Goal: Task Accomplishment & Management: Manage account settings

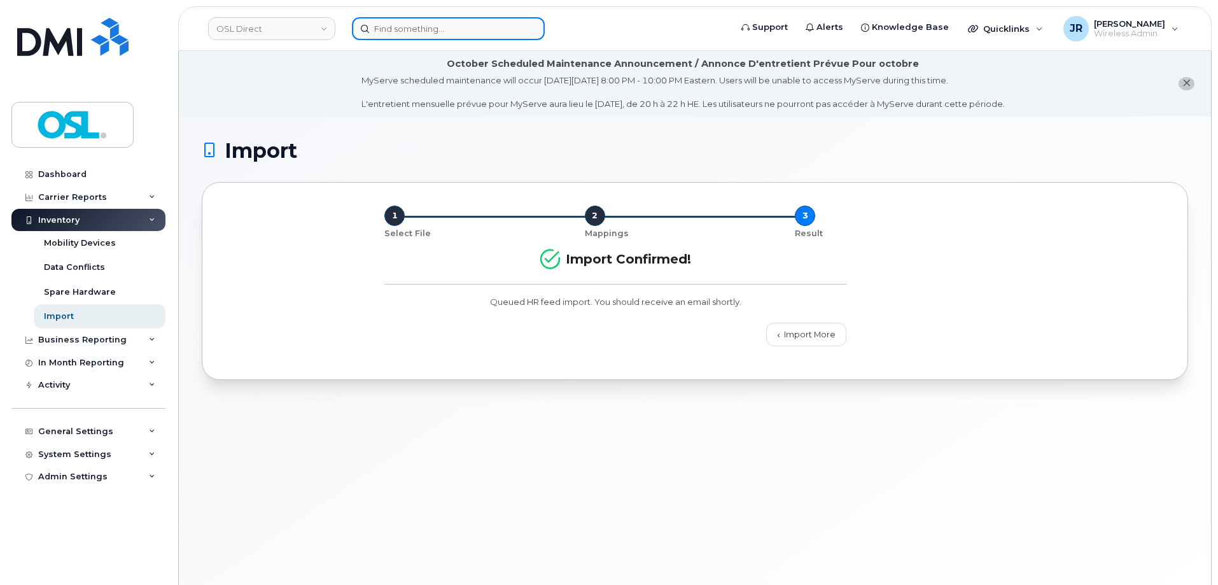
click at [395, 24] on input at bounding box center [448, 28] width 193 height 23
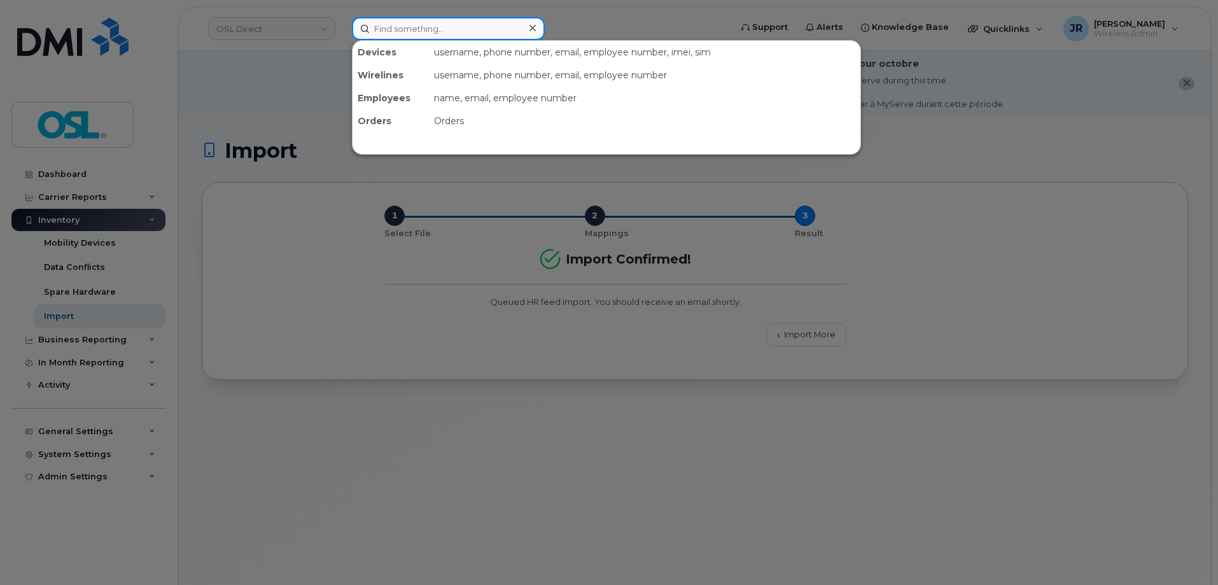
paste input "4313748740"
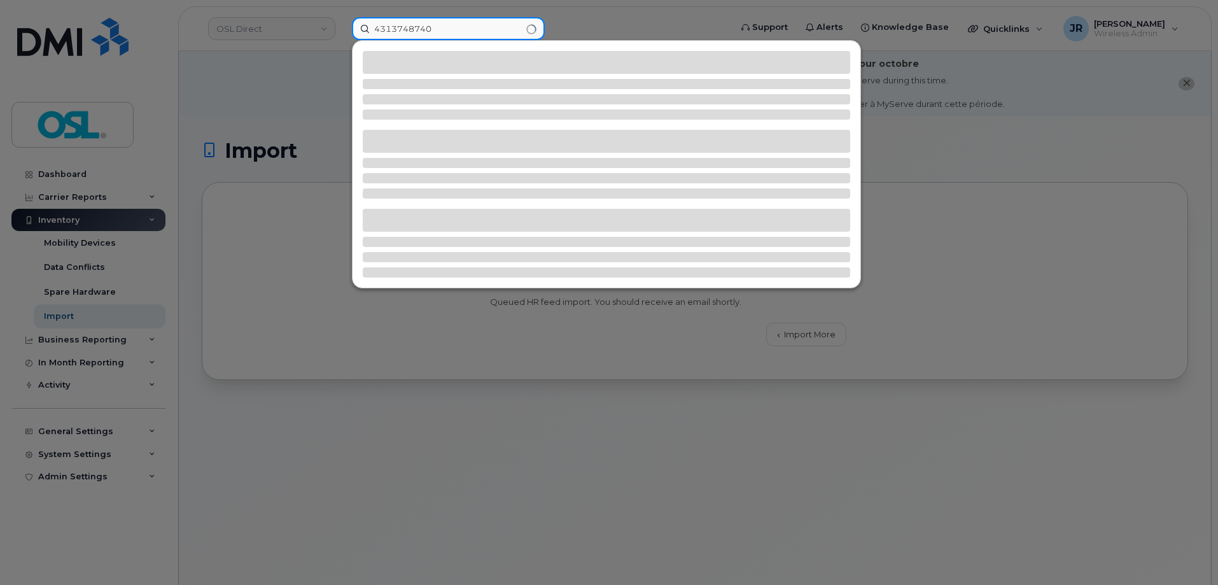
type input "4313748740"
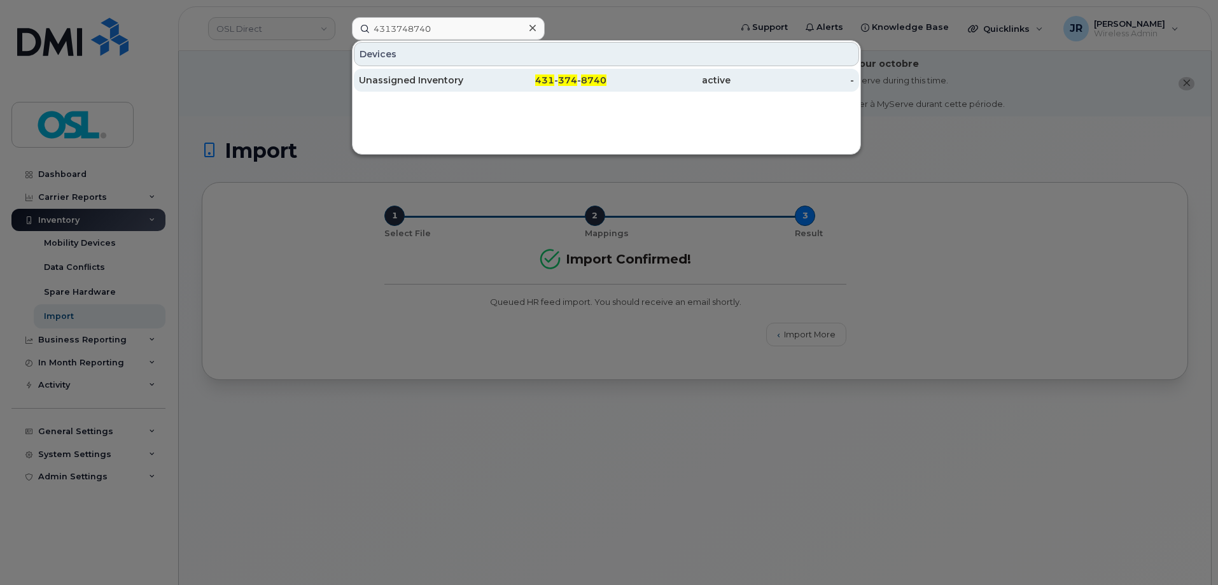
click at [384, 84] on div "Unassigned Inventory" at bounding box center [421, 80] width 124 height 13
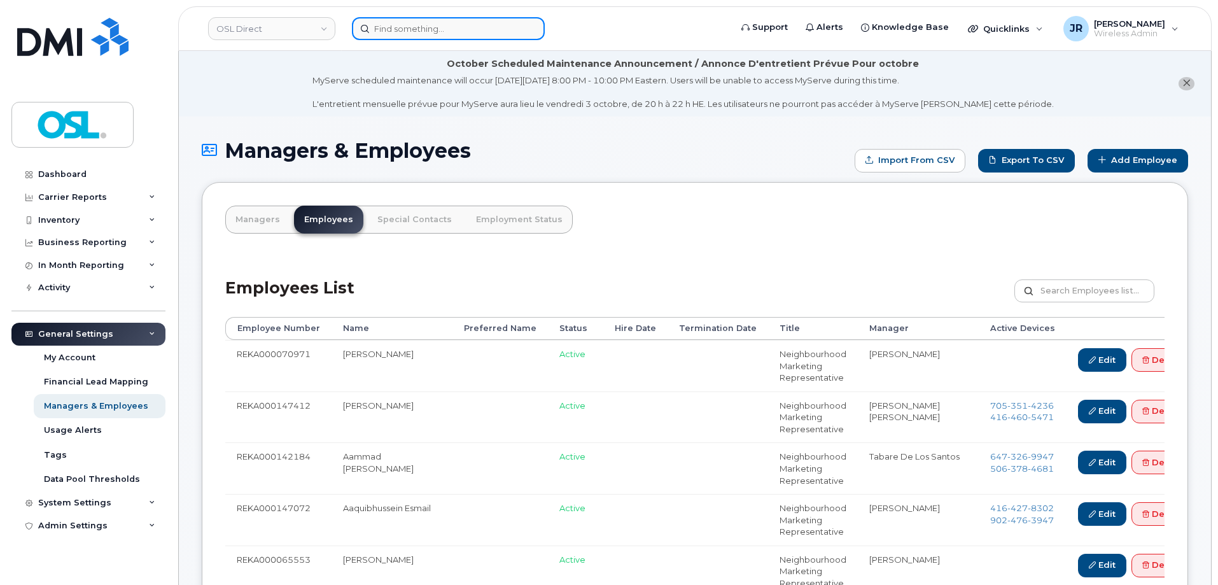
click at [393, 39] on input at bounding box center [448, 28] width 193 height 23
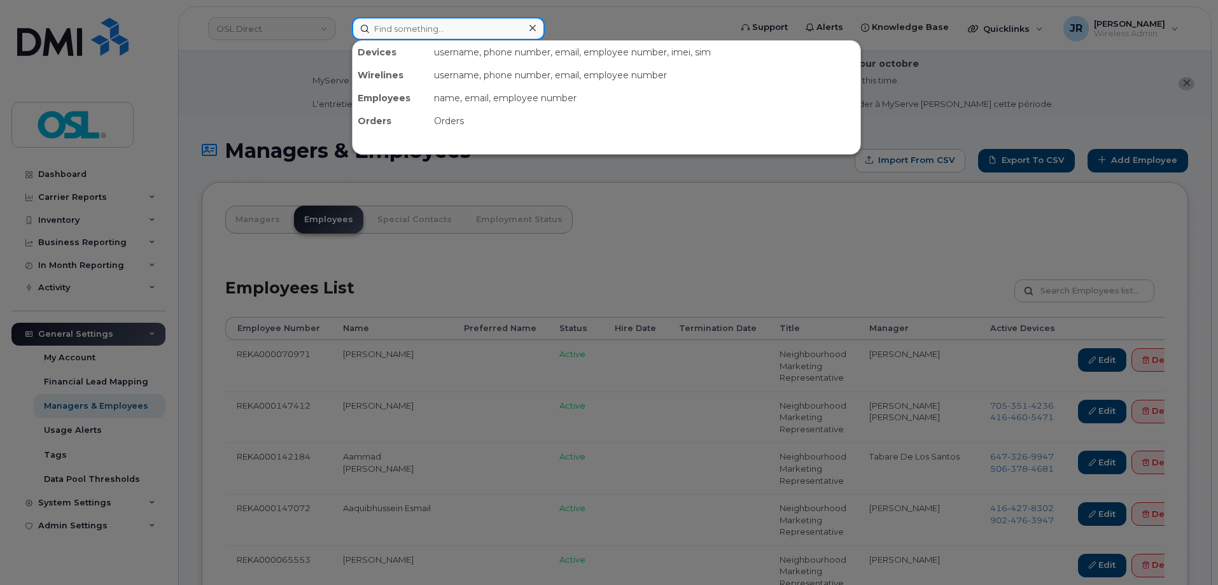
paste input "4165761220"
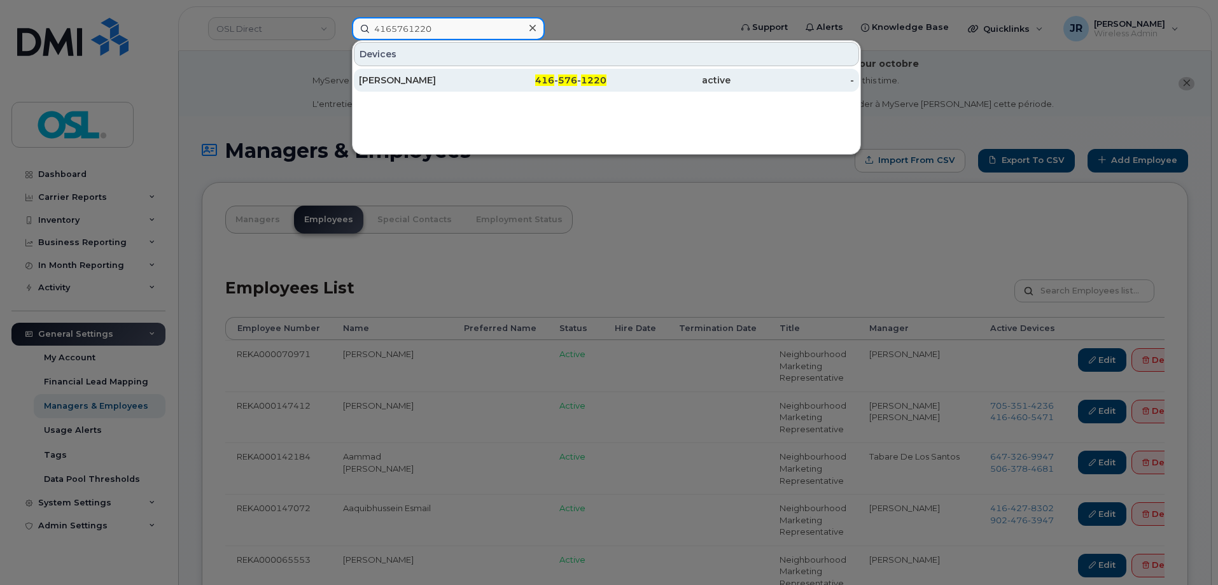
type input "4165761220"
click at [405, 80] on div "Cynthia Giroux-Langevin" at bounding box center [421, 80] width 124 height 13
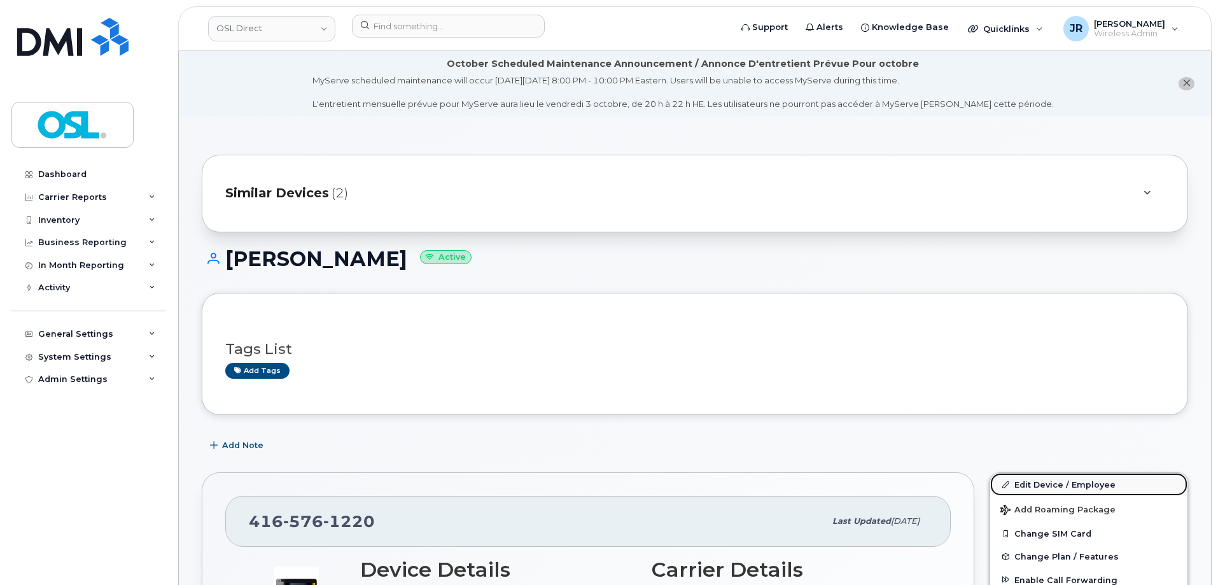
click at [1051, 482] on link "Edit Device / Employee" at bounding box center [1088, 484] width 197 height 23
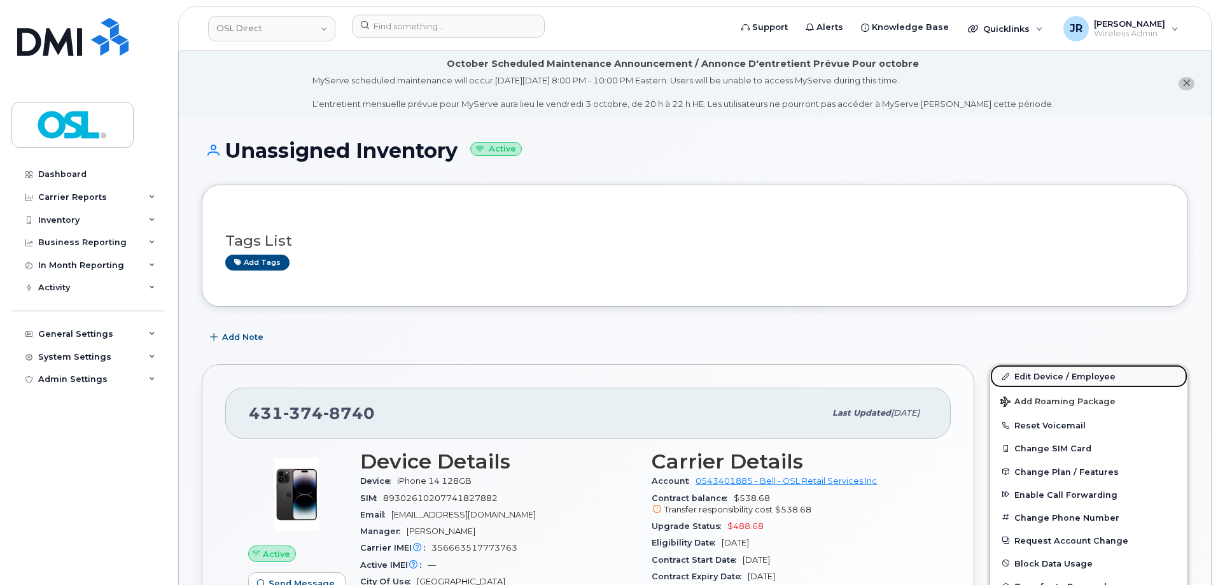
click at [1028, 372] on link "Edit Device / Employee" at bounding box center [1088, 376] width 197 height 23
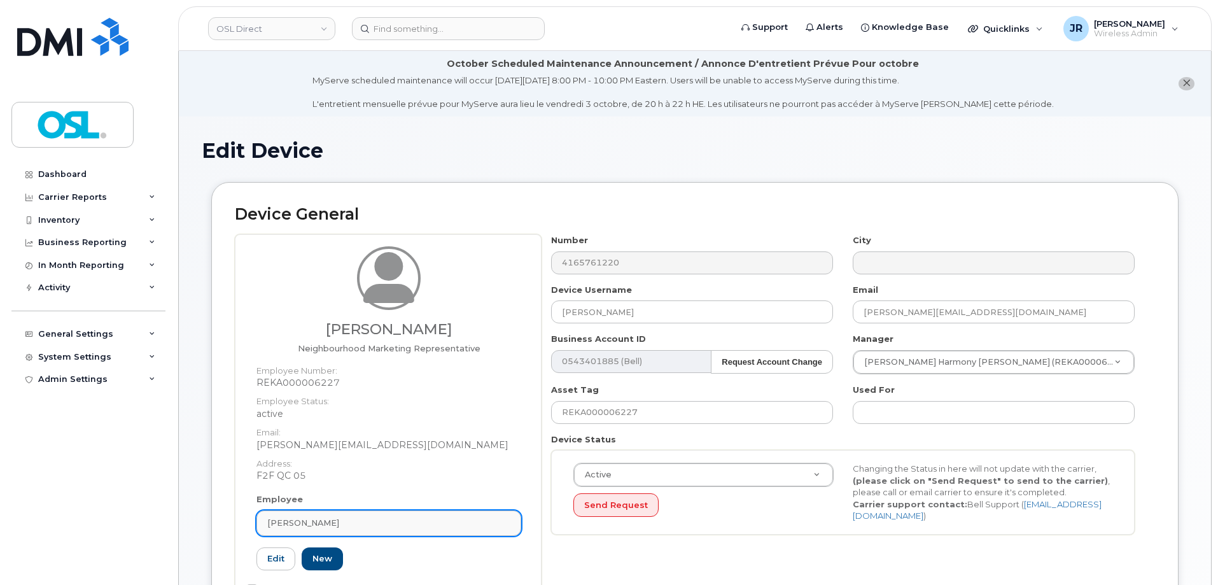
click at [357, 516] on link "Cynthia Giroux-Langevin" at bounding box center [388, 522] width 265 height 25
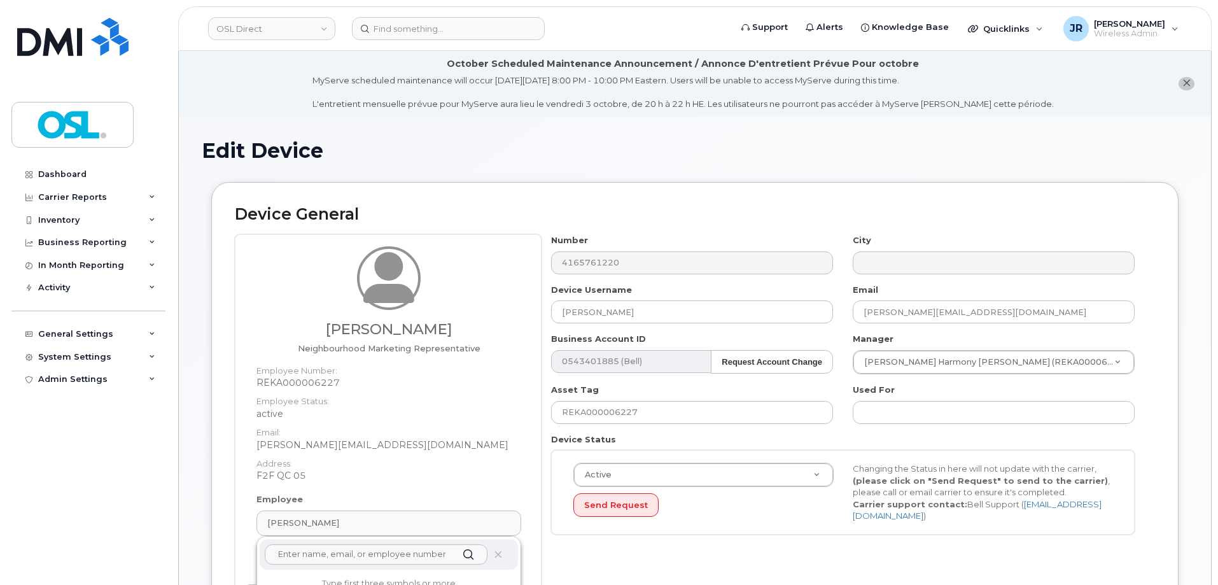
paste input "REKA000155211"
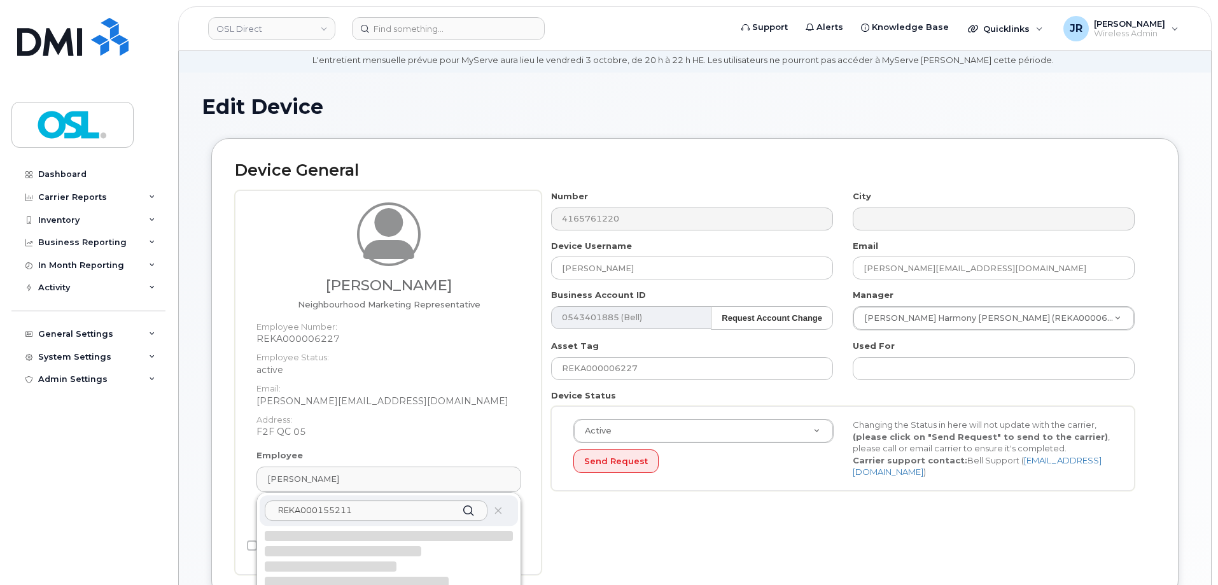
scroll to position [64, 0]
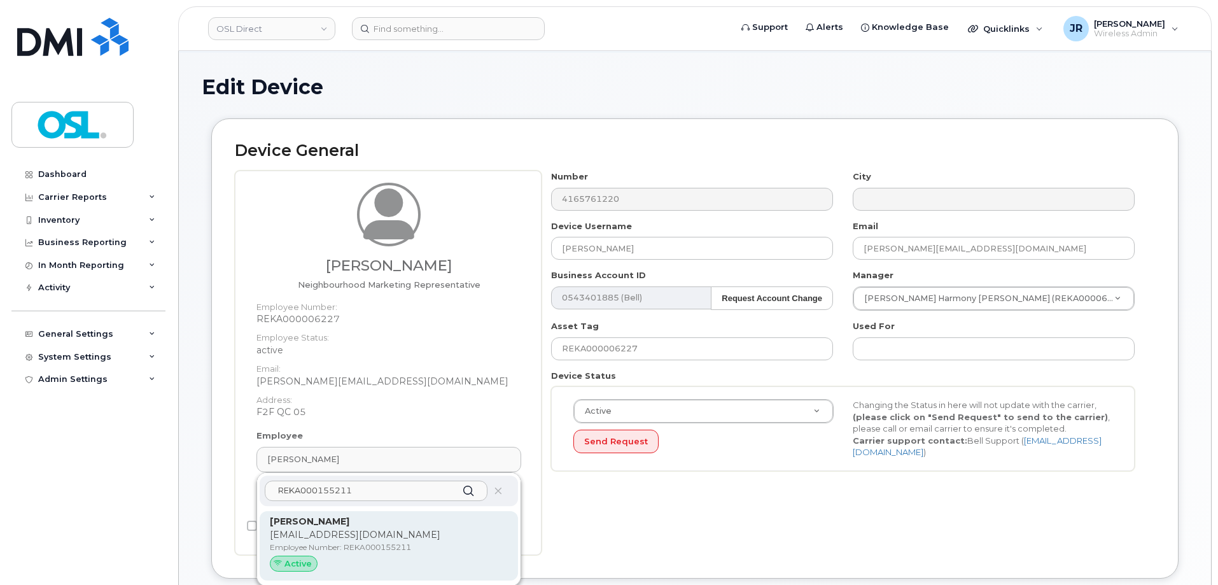
type input "REKA000155211"
click at [340, 516] on p "Shan Shehzad" at bounding box center [389, 521] width 238 height 13
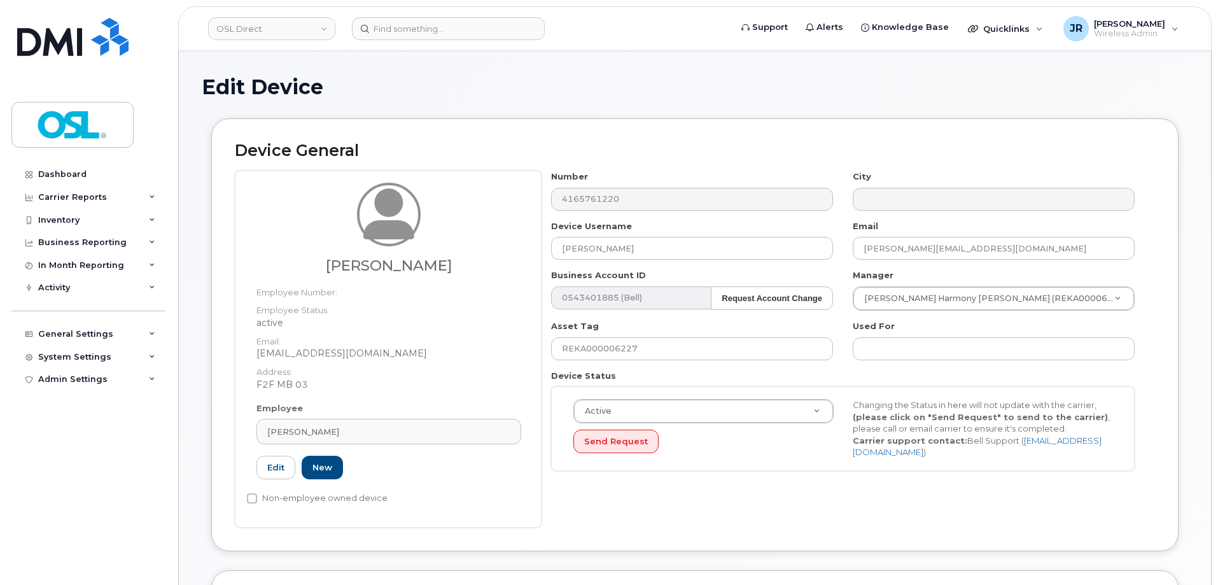
type input "REKA000155211"
type input "Shan Shehzad"
type input "shan.shehzad@osldirect.com"
type input "3358077"
click at [588, 349] on input "REKA000006227" at bounding box center [692, 348] width 282 height 23
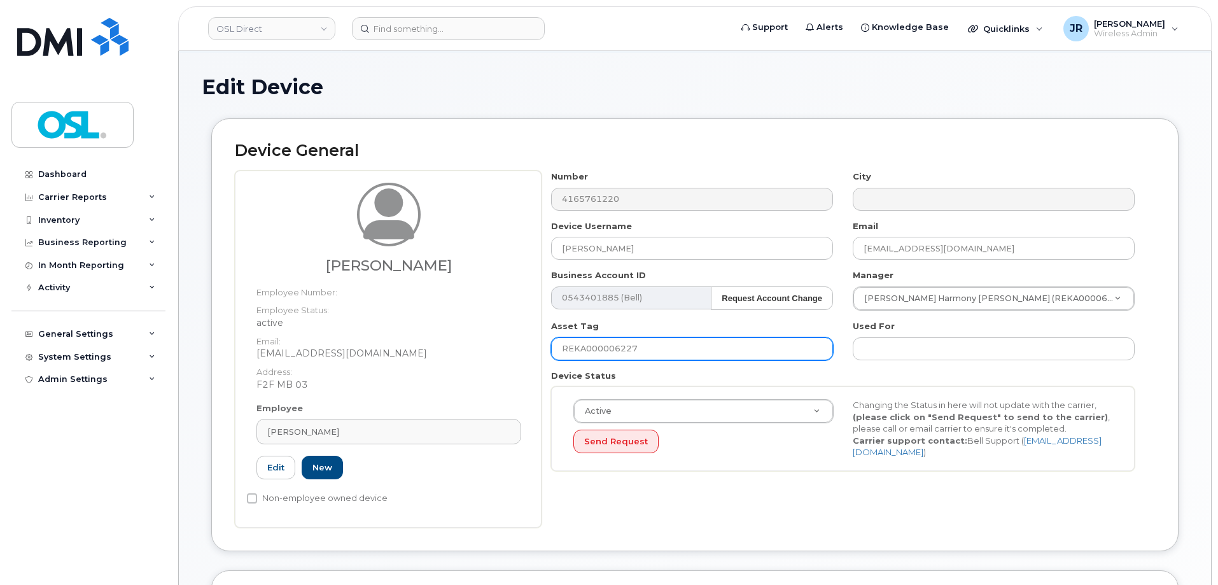
click at [588, 349] on input "REKA000006227" at bounding box center [692, 348] width 282 height 23
paste input "155211"
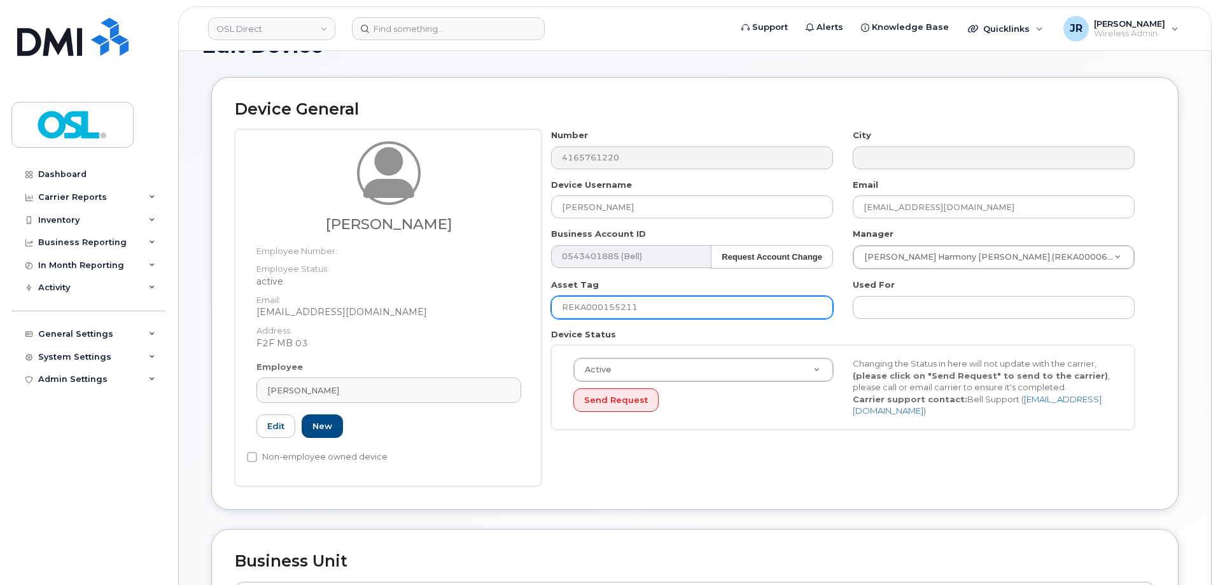
scroll to position [648, 0]
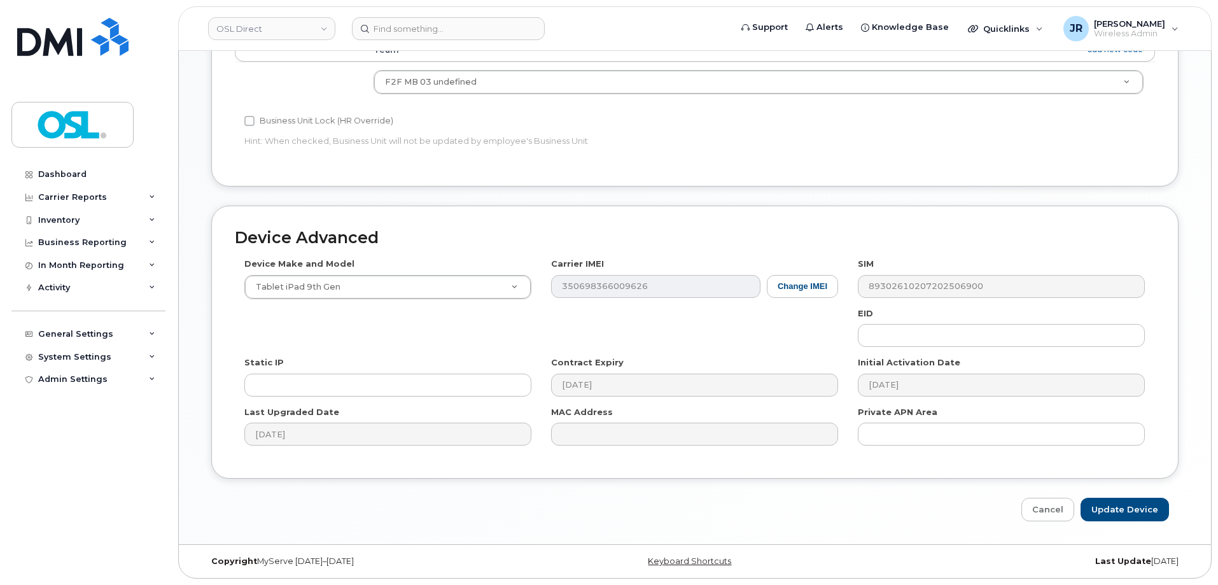
type input "REKA000155211"
click at [1126, 514] on input "Update Device" at bounding box center [1124, 510] width 88 height 24
type input "Saving..."
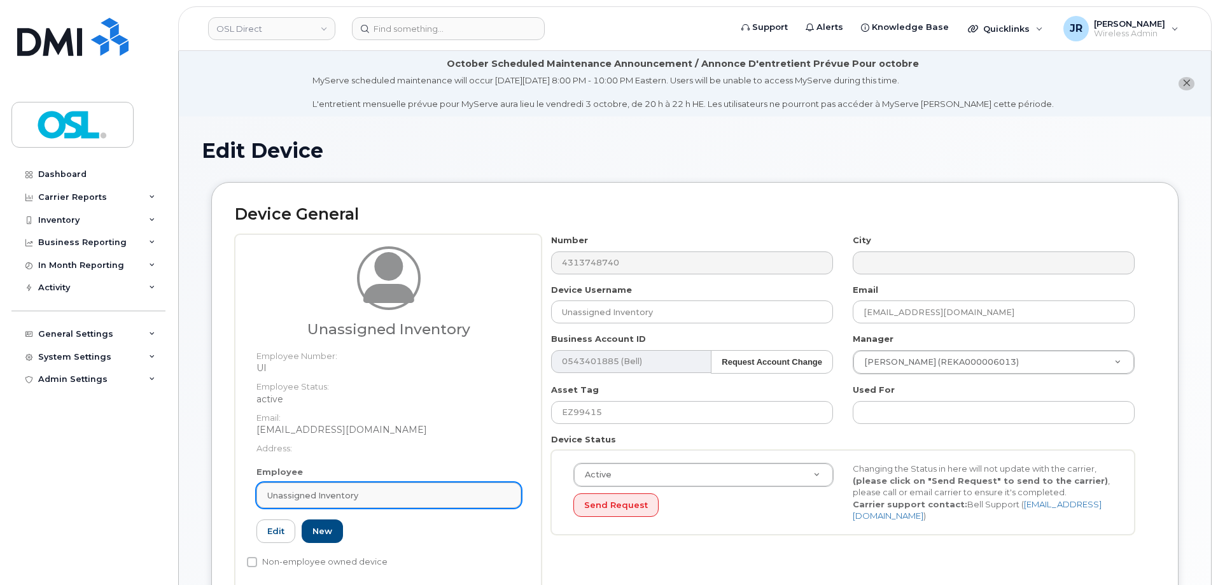
drag, startPoint x: 494, startPoint y: 482, endPoint x: 469, endPoint y: 484, distance: 25.5
click at [483, 484] on link "Unassigned Inventory" at bounding box center [388, 494] width 265 height 25
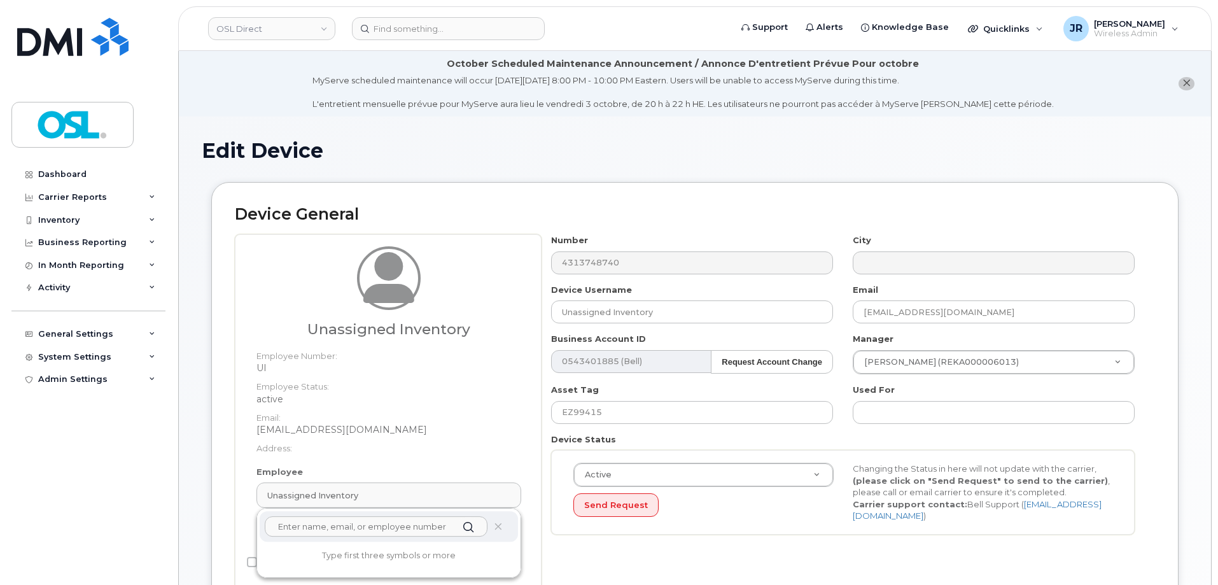
paste input "REKA000155211"
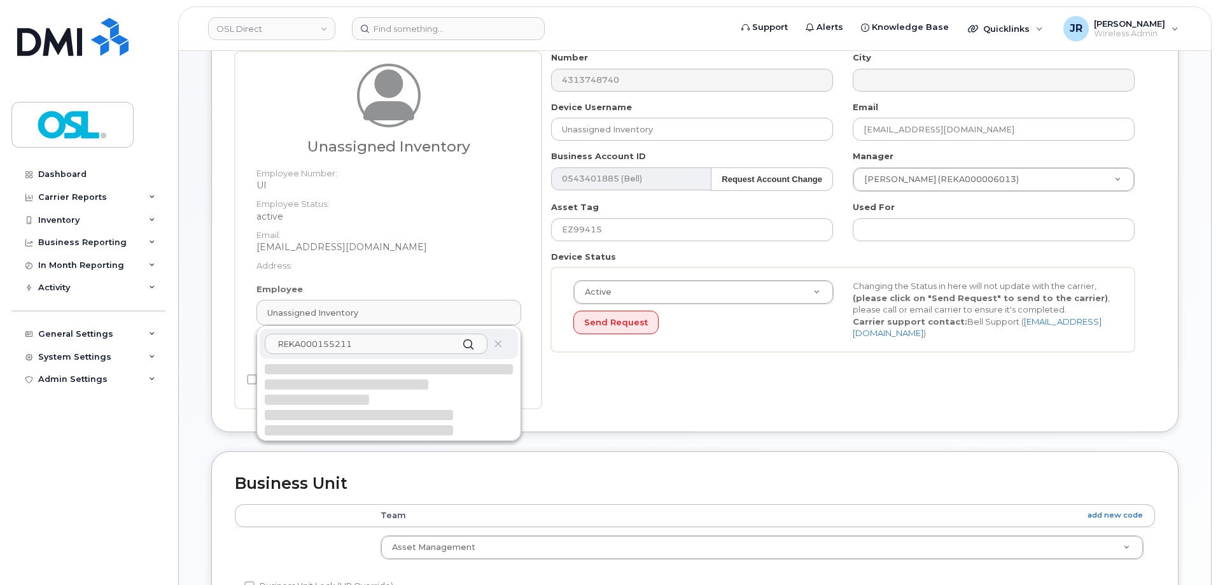
scroll to position [191, 0]
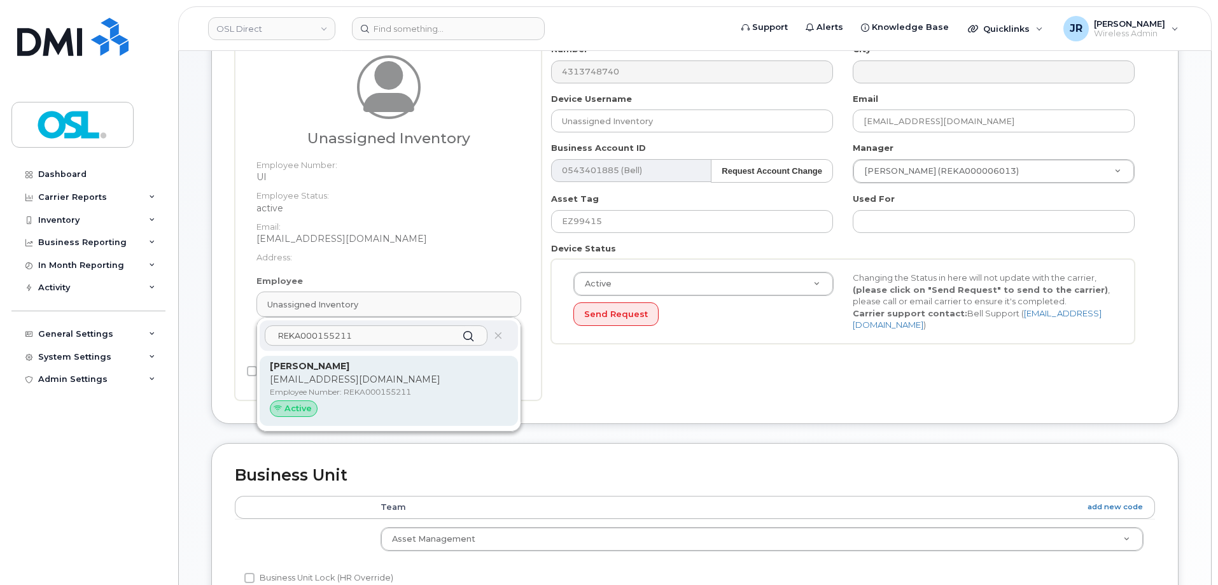
type input "REKA000155211"
click at [373, 404] on div "Active" at bounding box center [389, 408] width 238 height 17
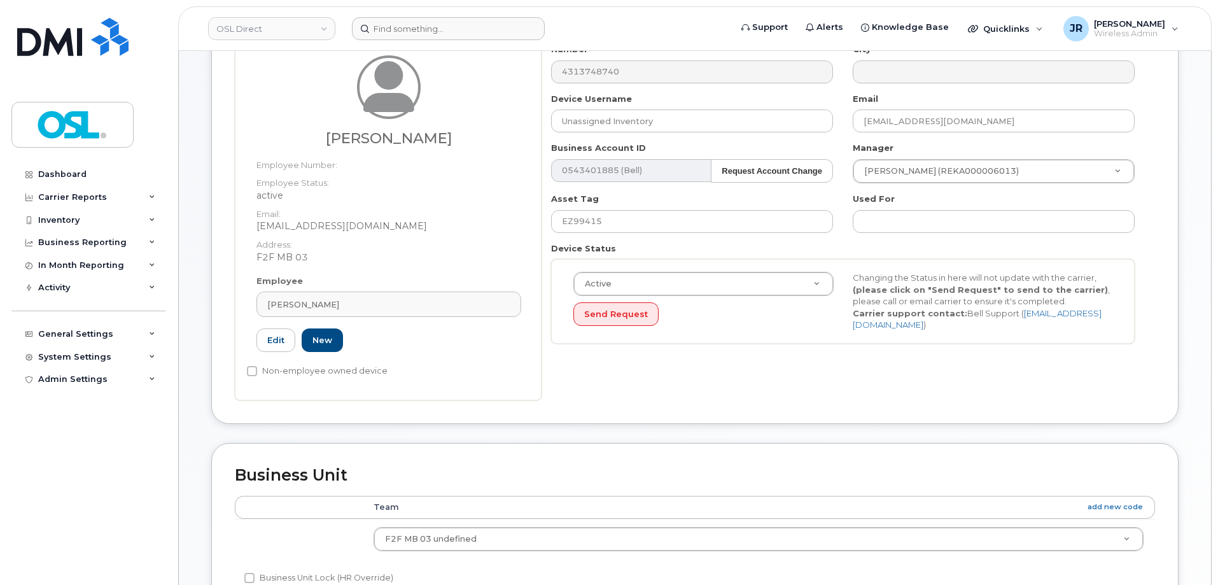
type input "REKA000155211"
type input "Shan Shehzad"
type input "shan.shehzad@osldirect.com"
type input "3358077"
click at [608, 222] on input "EZ99415" at bounding box center [692, 221] width 282 height 23
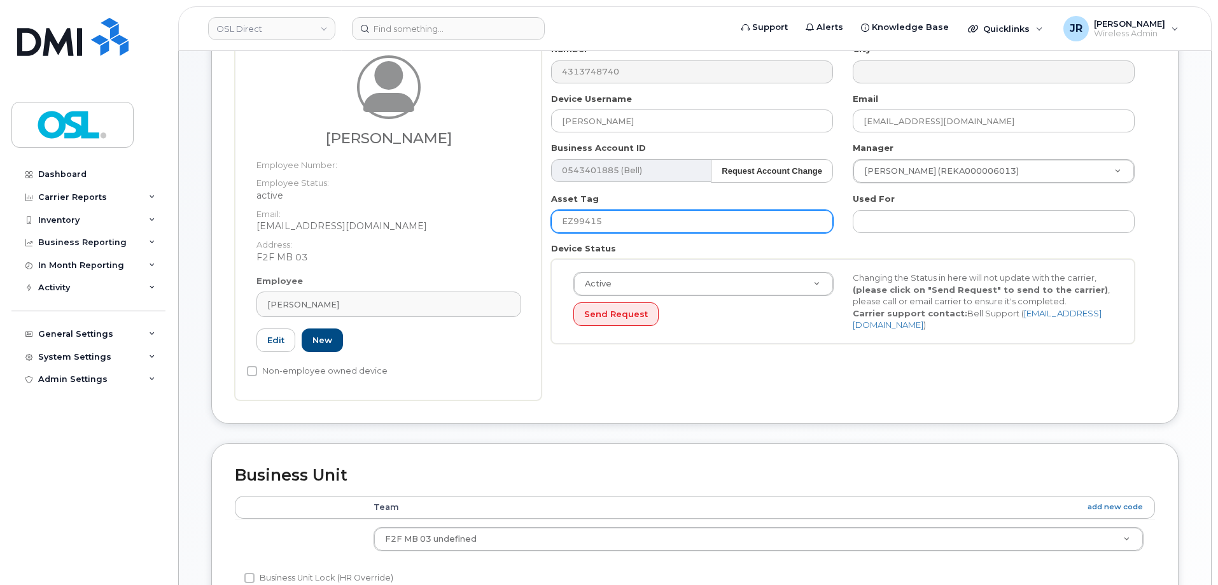
click at [608, 222] on input "EZ99415" at bounding box center [692, 221] width 282 height 23
paste input "REKA000155211"
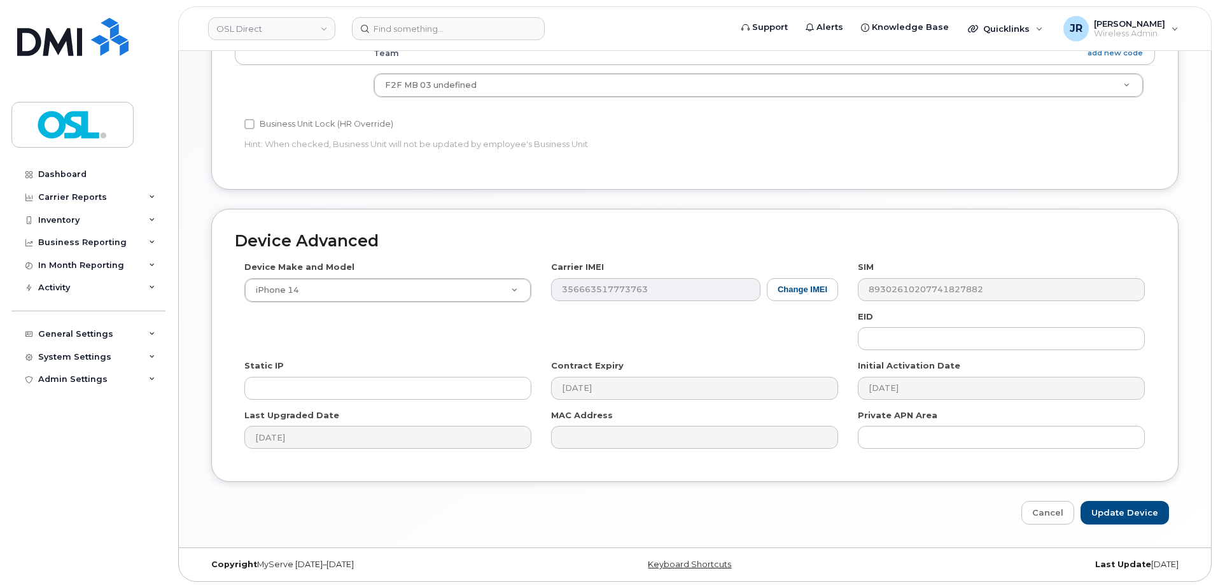
scroll to position [648, 0]
type input "REKA000155211"
click at [1124, 500] on input "Update Device" at bounding box center [1124, 510] width 88 height 24
type input "Saving..."
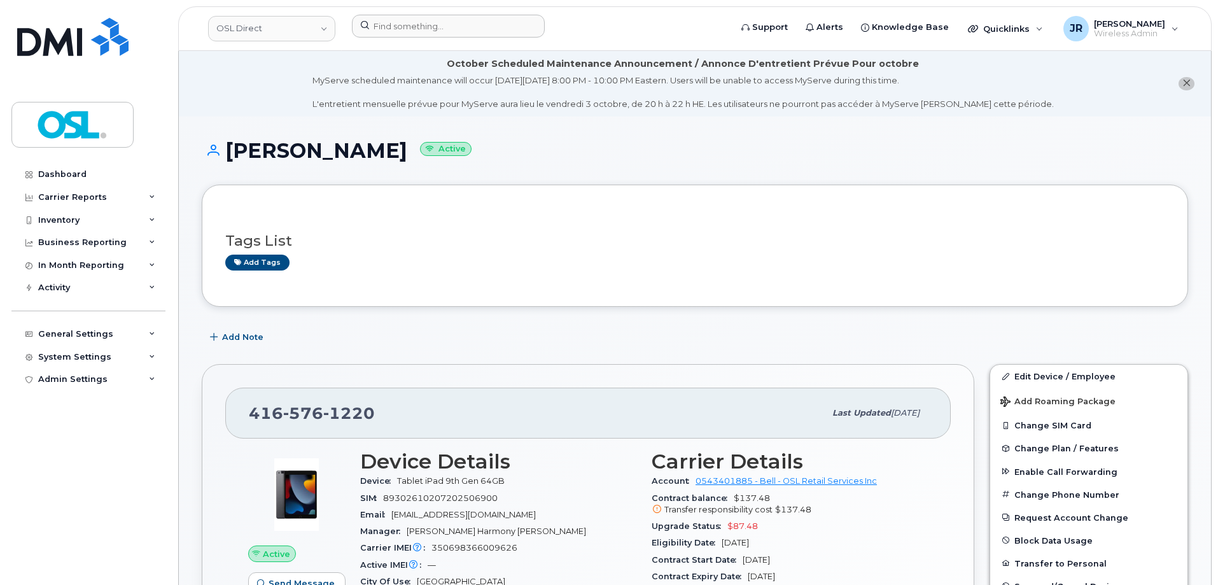
click at [453, 41] on div at bounding box center [537, 29] width 391 height 28
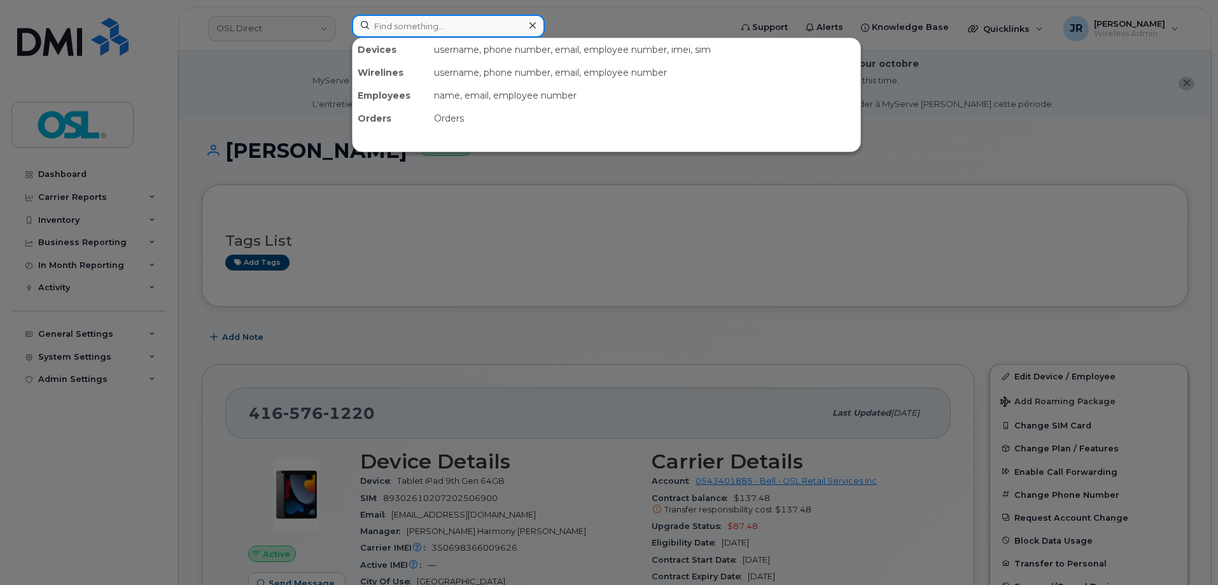
click at [448, 24] on input at bounding box center [448, 26] width 193 height 23
paste input "6472248908"
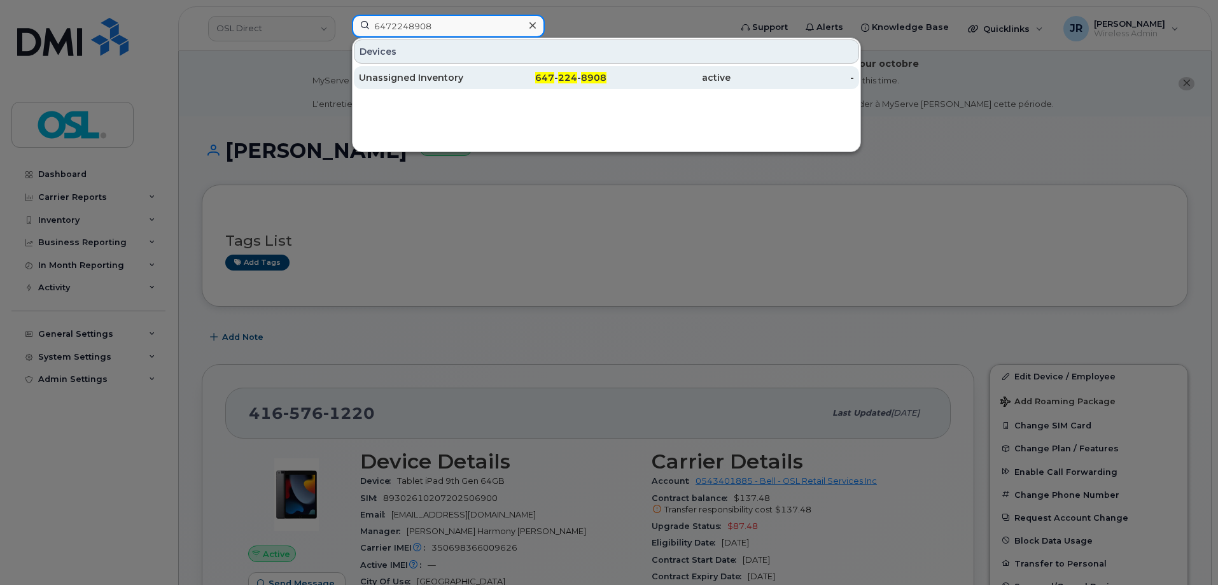
type input "6472248908"
click at [440, 68] on div "Unassigned Inventory" at bounding box center [421, 77] width 124 height 23
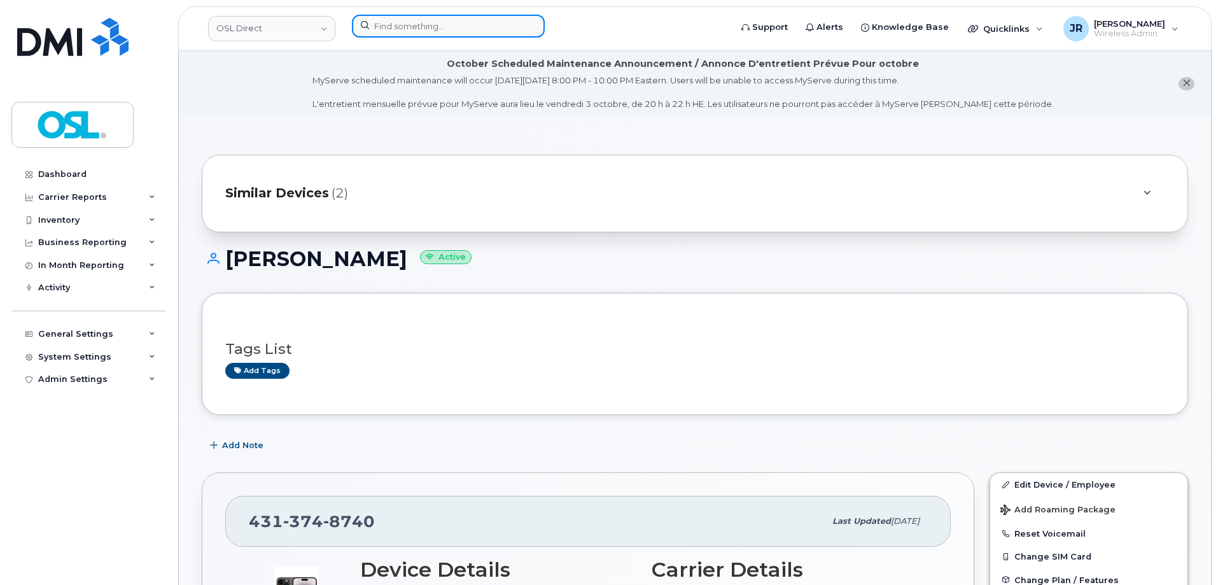
click at [417, 25] on input at bounding box center [448, 26] width 193 height 23
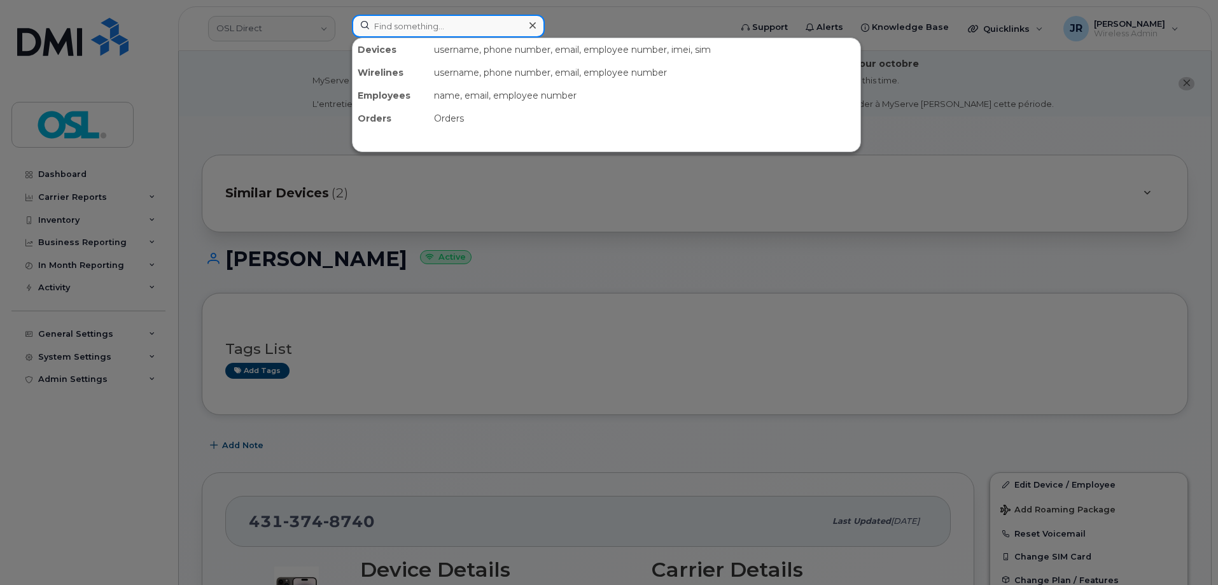
paste input "8195744718"
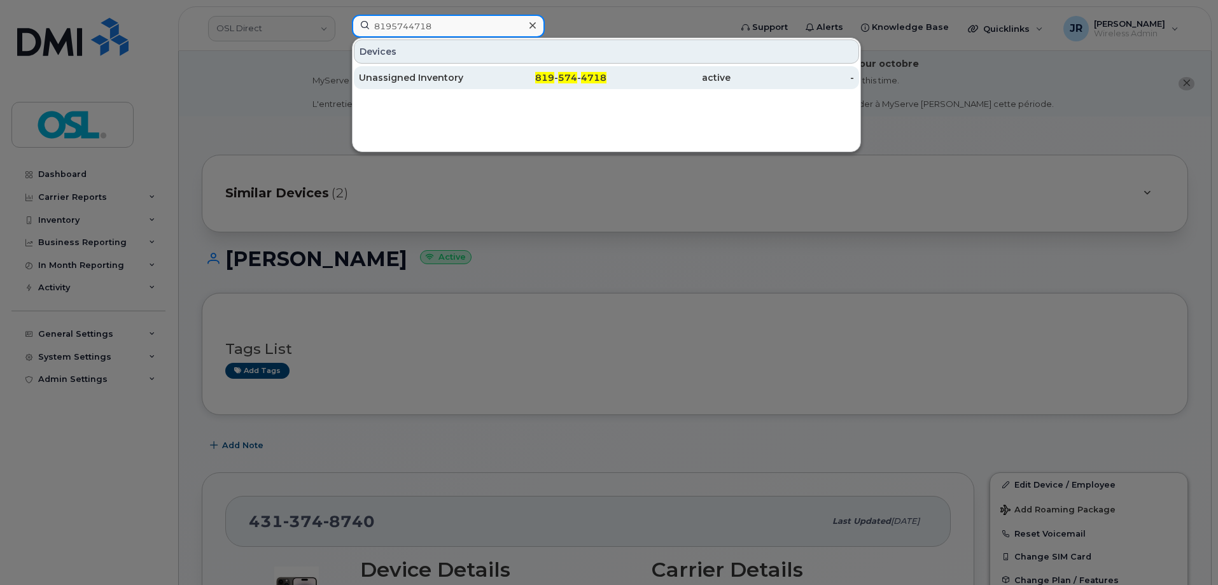
type input "8195744718"
click at [401, 75] on div "Unassigned Inventory" at bounding box center [421, 77] width 124 height 13
